Goal: Contribute content

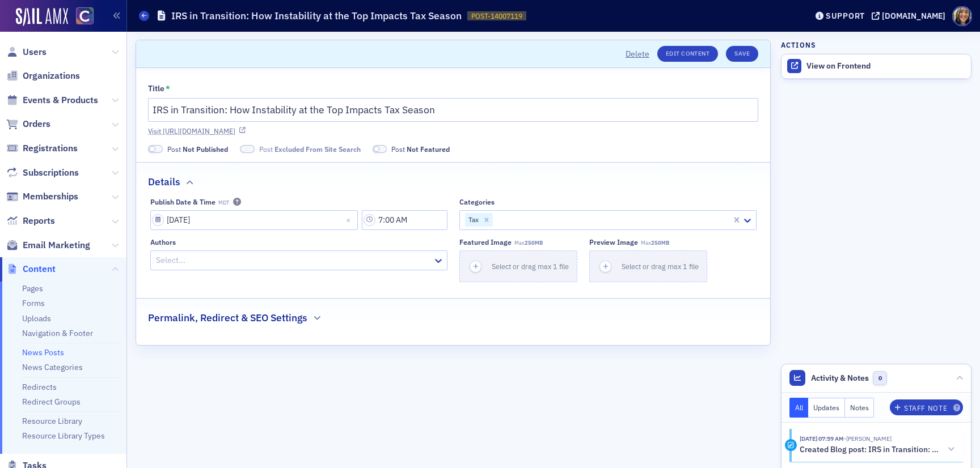
click at [363, 130] on link "Visit https://cocpa.org/news/14007119-irs-in-transition-how-instability-at-the-…" at bounding box center [453, 131] width 610 height 10
click at [483, 263] on div "button" at bounding box center [476, 266] width 32 height 31
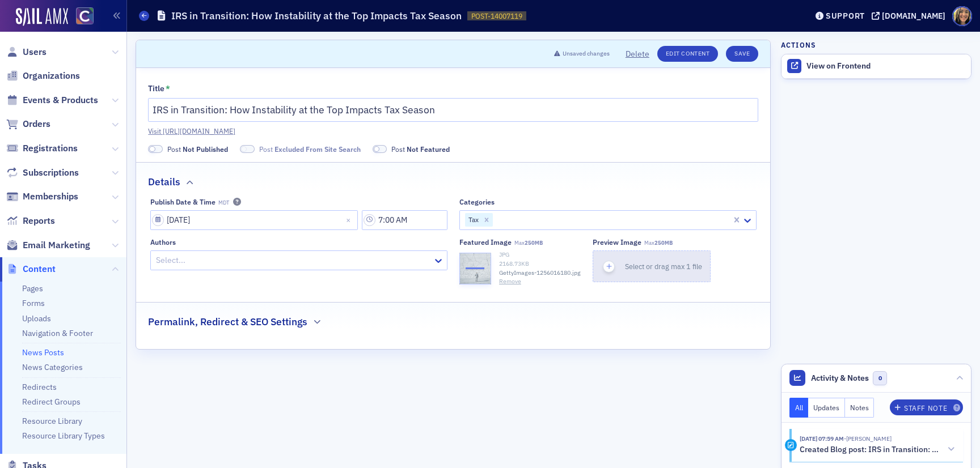
click at [608, 264] on icon "button" at bounding box center [609, 266] width 10 height 10
click at [256, 314] on div "Permalink, Redirect & SEO Settings" at bounding box center [453, 316] width 610 height 27
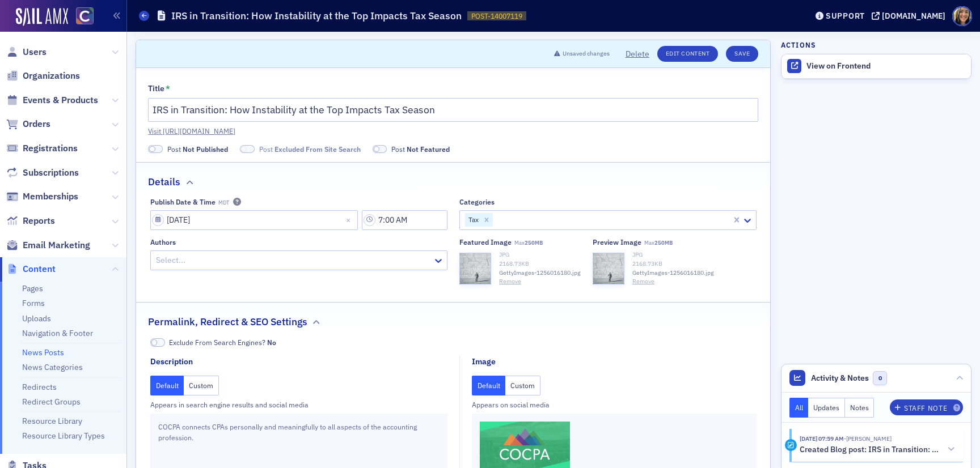
click at [518, 390] on button "Custom" at bounding box center [522, 386] width 35 height 20
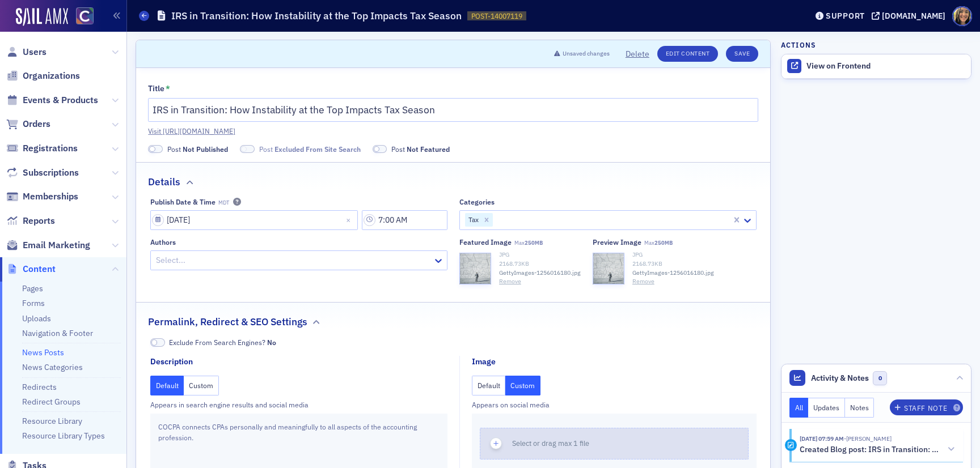
click at [495, 442] on use "button" at bounding box center [495, 443] width 5 height 5
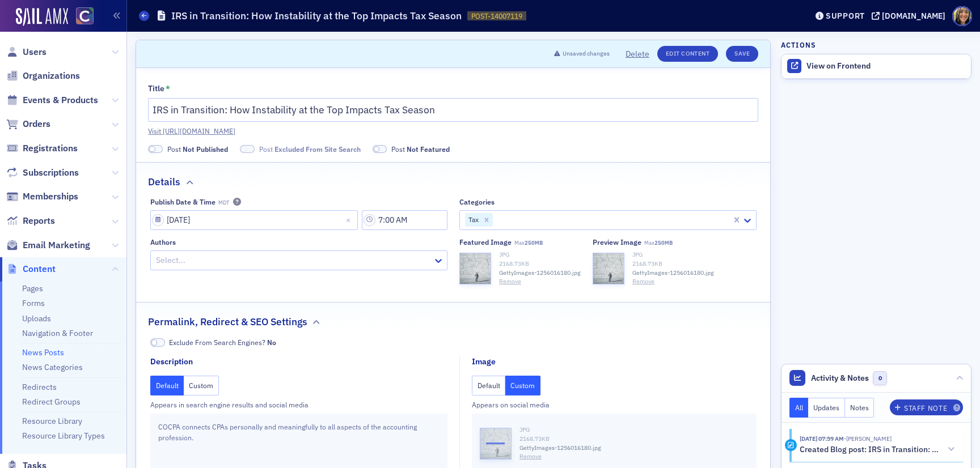
click at [194, 261] on div at bounding box center [293, 260] width 277 height 14
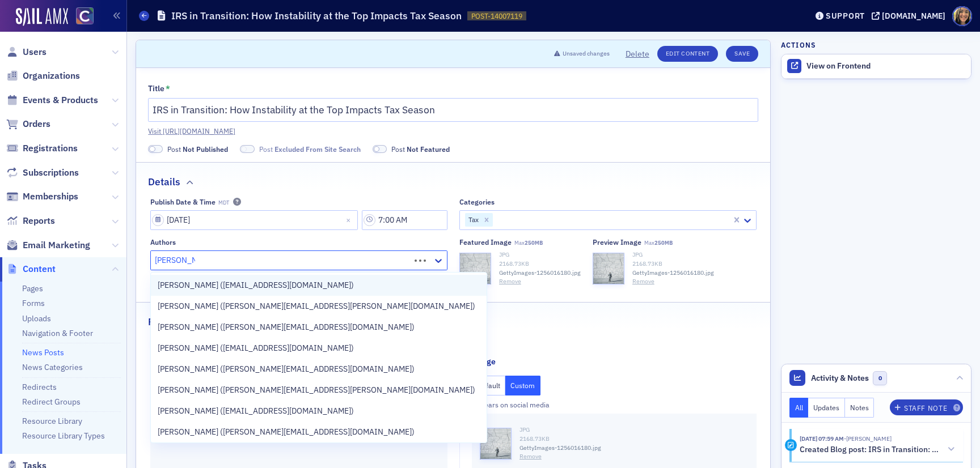
type input "lindsay moore"
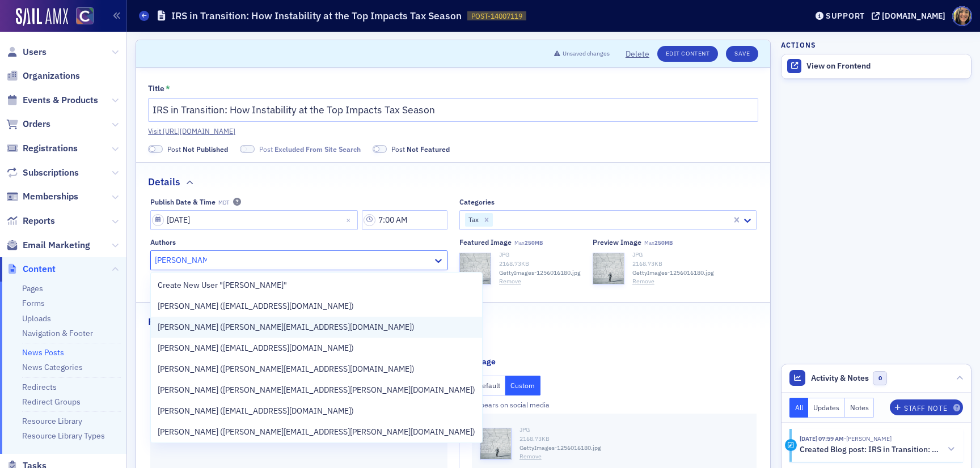
click at [223, 321] on span "Lindsay Moore (lindsay@cocpa.org)" at bounding box center [286, 327] width 257 height 12
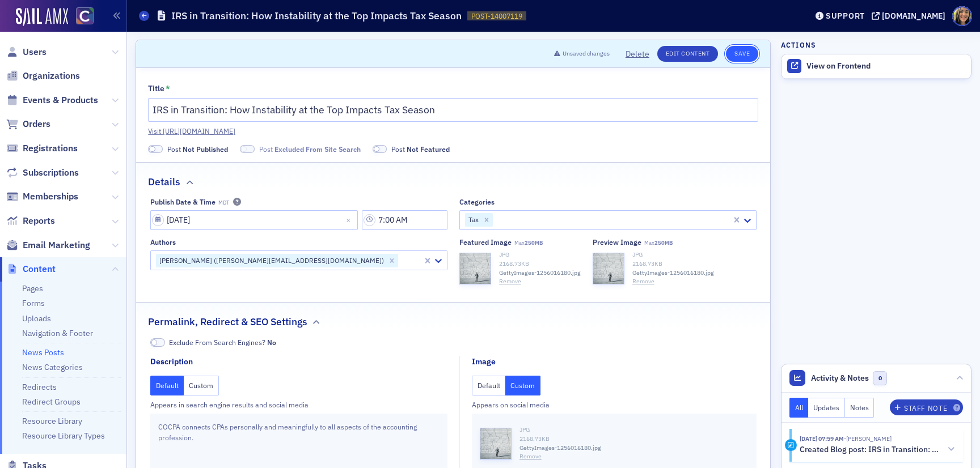
click at [736, 52] on button "Save" at bounding box center [742, 54] width 32 height 16
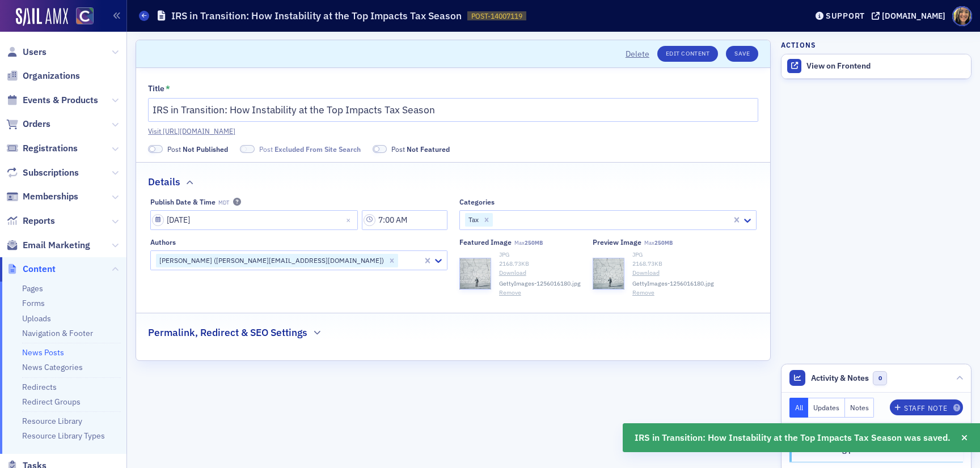
click at [161, 149] on span at bounding box center [155, 149] width 15 height 9
click at [282, 149] on span "Excluded From Site Search" at bounding box center [304, 149] width 86 height 9
click at [738, 53] on button "Save" at bounding box center [742, 54] width 32 height 16
